Goal: Use online tool/utility: Utilize a website feature to perform a specific function

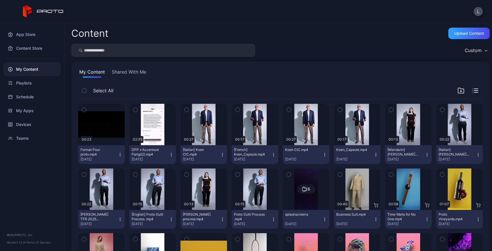
click at [120, 220] on icon "button" at bounding box center [120, 220] width 0 height 0
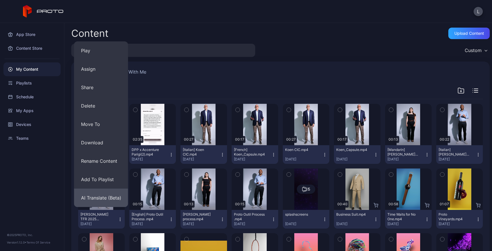
click at [109, 199] on button "AI Translate (Beta)" at bounding box center [101, 198] width 54 height 18
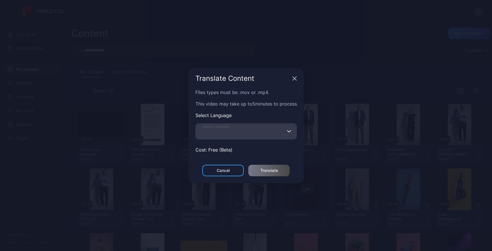
click at [284, 129] on input "Select Language" at bounding box center [245, 131] width 101 height 16
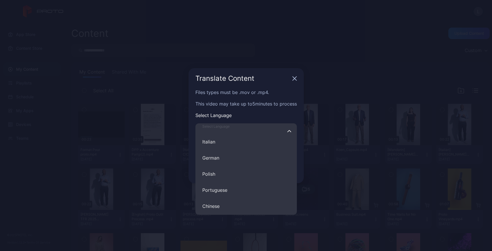
scroll to position [69, 0]
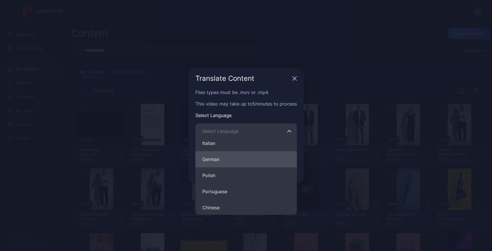
click at [223, 166] on button "German" at bounding box center [245, 159] width 101 height 16
type input "******"
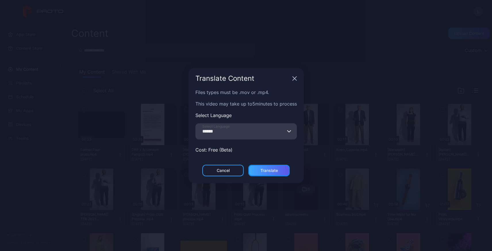
click at [272, 170] on div "Translate" at bounding box center [269, 170] width 18 height 5
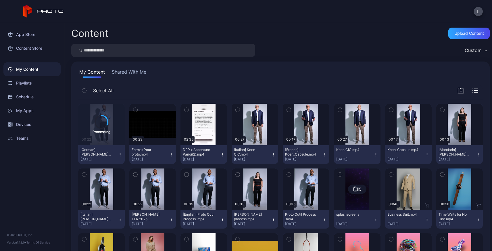
click at [169, 220] on icon "button" at bounding box center [171, 219] width 5 height 5
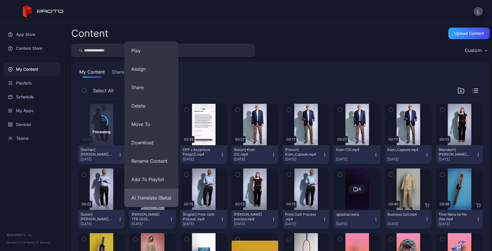
click at [160, 198] on button "AI Translate (Beta)" at bounding box center [151, 198] width 54 height 18
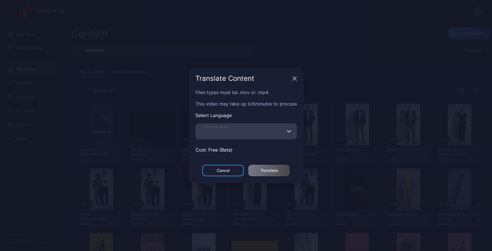
click at [243, 134] on input "Select Language" at bounding box center [245, 131] width 101 height 16
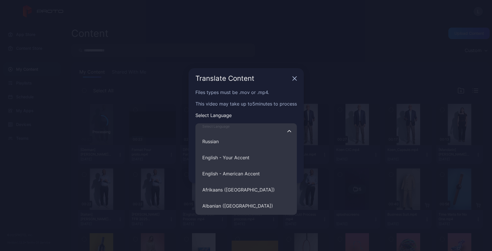
scroll to position [468, 0]
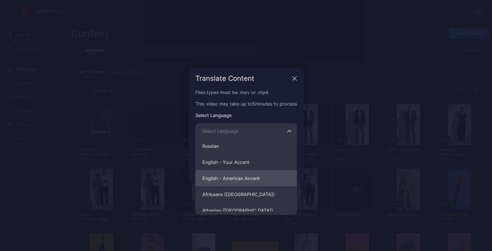
click at [242, 181] on button "English - American Accent" at bounding box center [245, 178] width 101 height 16
type input "**********"
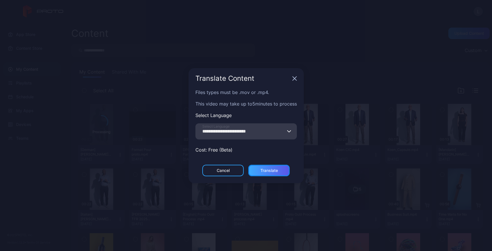
click at [265, 168] on div "Translate" at bounding box center [269, 170] width 18 height 5
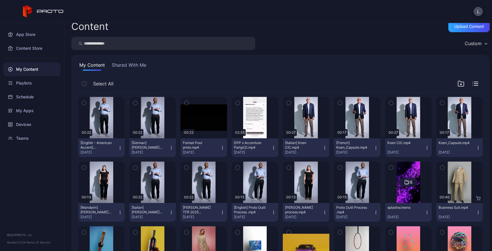
scroll to position [9, 0]
